Goal: Check status

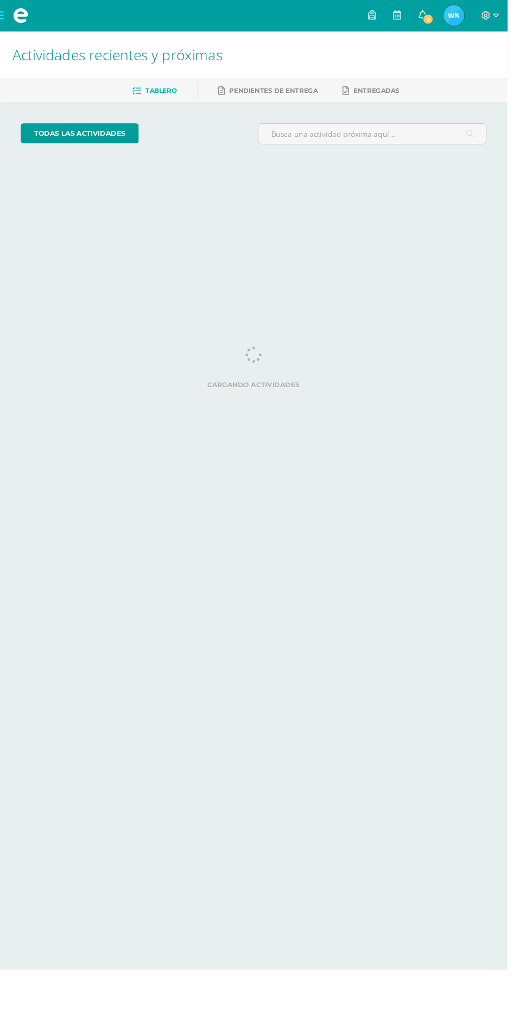
click at [455, 19] on span "4" at bounding box center [449, 20] width 12 height 12
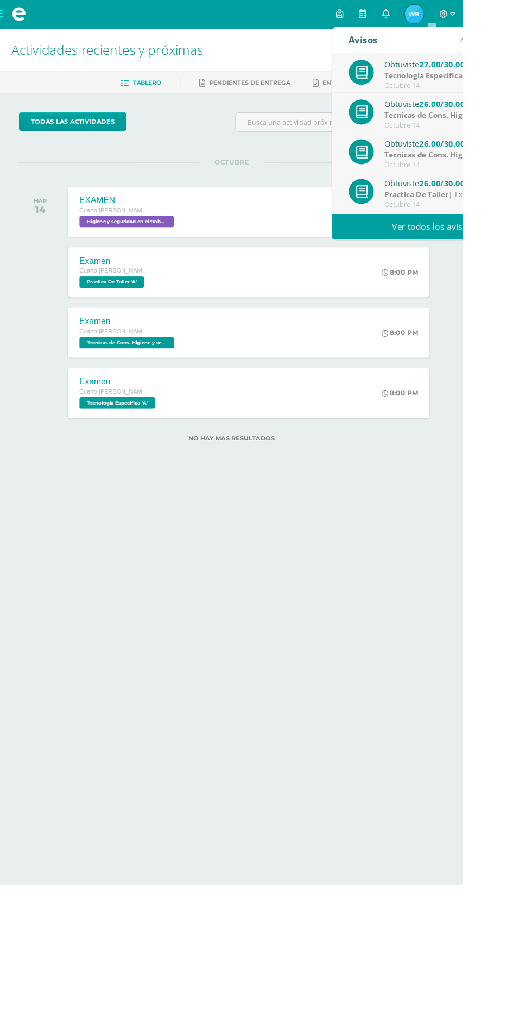
click at [447, 14] on icon at bounding box center [443, 16] width 9 height 10
click at [456, 16] on link "0" at bounding box center [443, 16] width 26 height 33
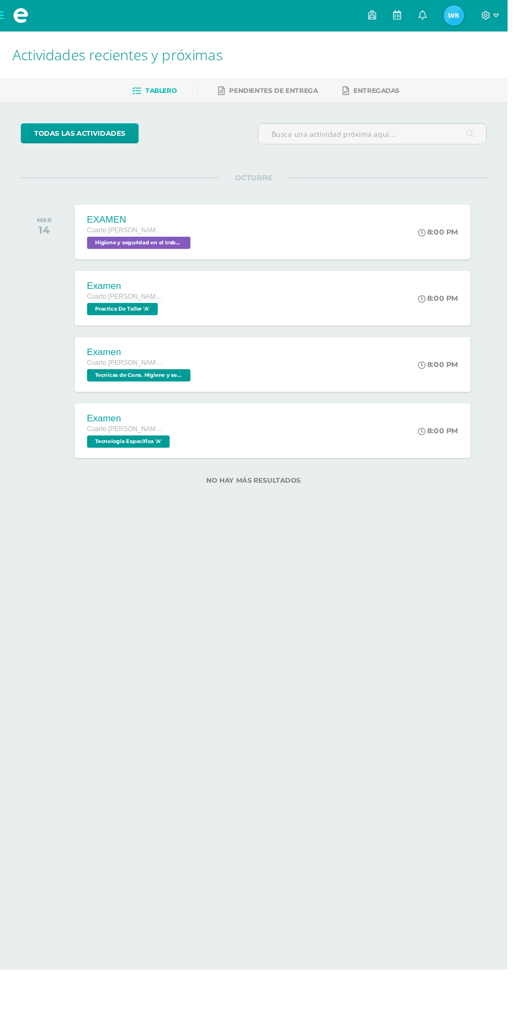
click at [487, 11] on img at bounding box center [476, 16] width 22 height 22
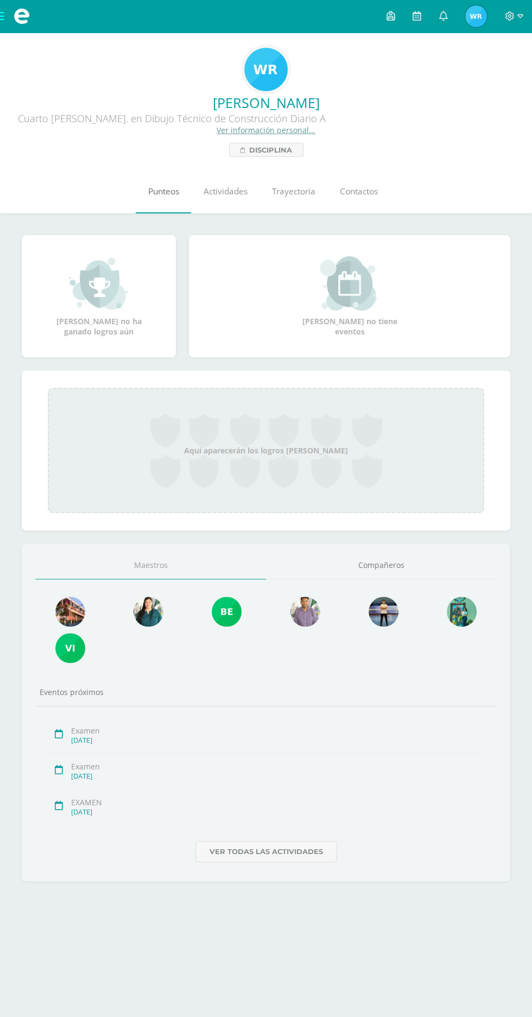
click at [174, 200] on link "Punteos" at bounding box center [163, 191] width 55 height 43
